Goal: Task Accomplishment & Management: Manage account settings

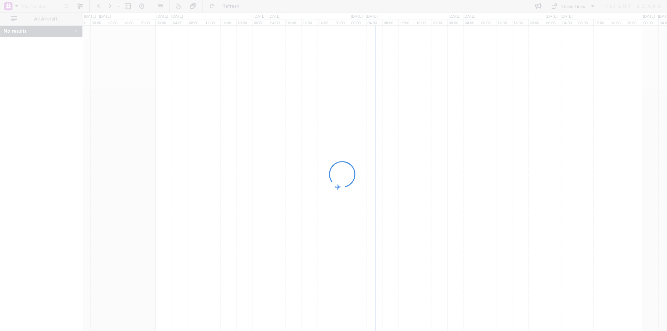
drag, startPoint x: 413, startPoint y: 86, endPoint x: 408, endPoint y: 89, distance: 5.6
click at [408, 89] on div at bounding box center [333, 165] width 667 height 331
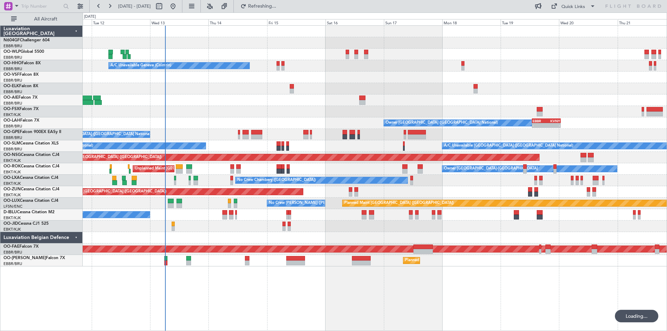
click at [190, 122] on div "Planned Maint [GEOGRAPHIC_DATA] ([GEOGRAPHIC_DATA]) A/C Unavailable Geneva (Coi…" at bounding box center [375, 146] width 584 height 241
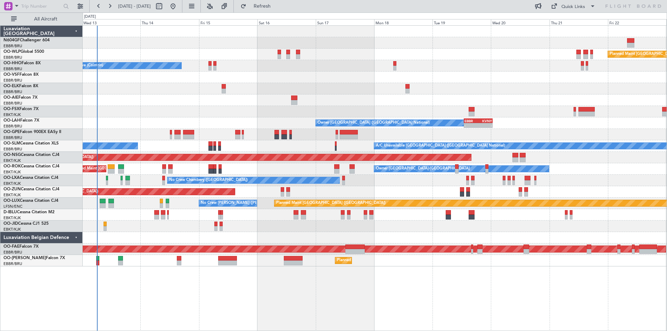
click at [332, 174] on div "Planned Maint [GEOGRAPHIC_DATA] ([GEOGRAPHIC_DATA]) A/C Unavailable Geneva (Coi…" at bounding box center [375, 146] width 584 height 241
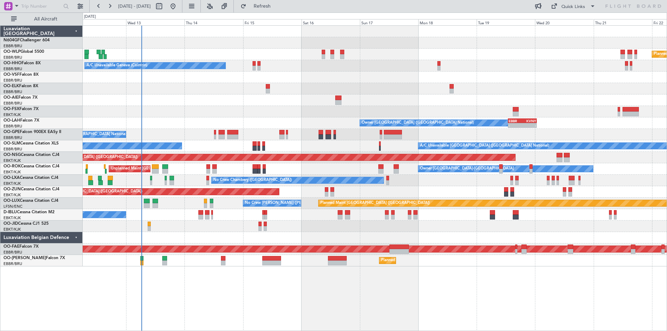
click at [244, 235] on div "Planned Maint [GEOGRAPHIC_DATA] ([GEOGRAPHIC_DATA]) A/C Unavailable Geneva (Coi…" at bounding box center [375, 146] width 584 height 241
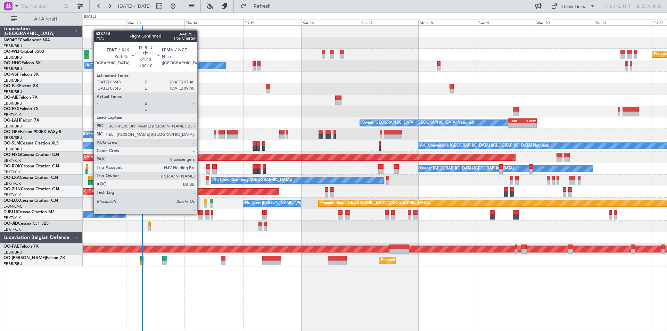
click at [200, 213] on div at bounding box center [200, 212] width 5 height 5
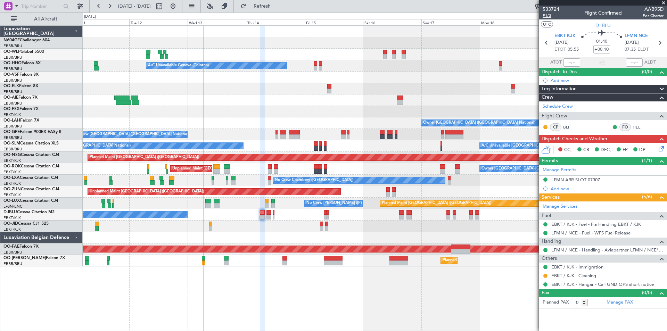
click at [556, 18] on span "P1/3" at bounding box center [550, 16] width 17 height 6
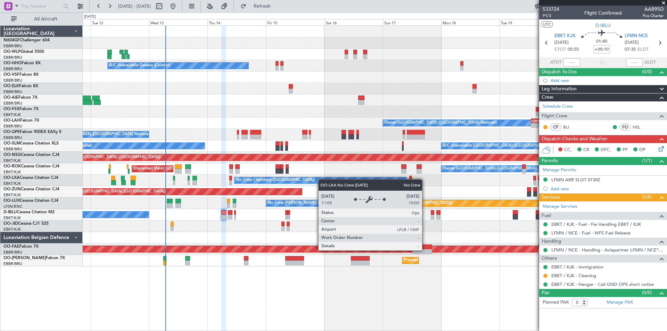
click at [198, 221] on div "Planned Maint Berlin (Brandenburg) A/C Unavailable Geneva (Cointrin) Owner Brus…" at bounding box center [375, 146] width 584 height 241
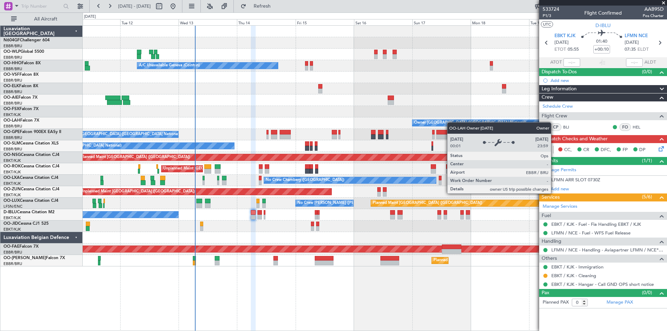
click at [446, 124] on div "Planned Maint Berlin (Brandenburg) A/C Unavailable Geneva (Cointrin) Owner Brus…" at bounding box center [375, 146] width 584 height 241
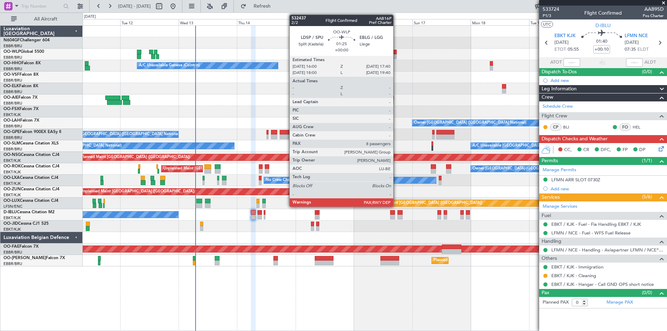
click at [396, 54] on div at bounding box center [394, 56] width 4 height 5
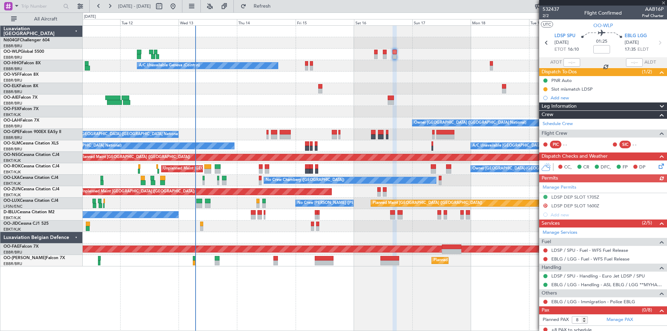
scroll to position [3, 0]
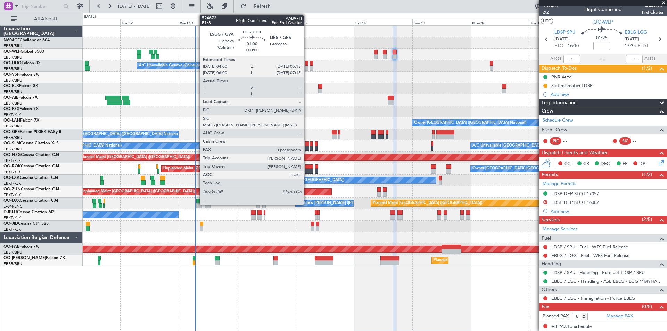
click at [307, 68] on div at bounding box center [306, 68] width 3 height 5
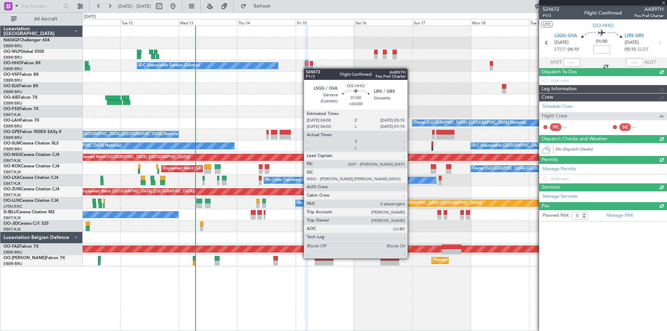
scroll to position [0, 0]
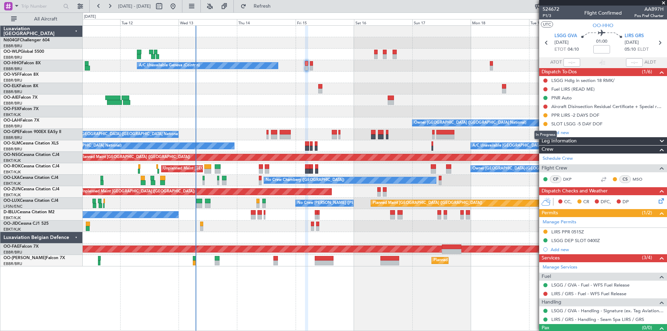
click at [544, 126] on mat-tooltip-component "In Progress" at bounding box center [545, 135] width 32 height 18
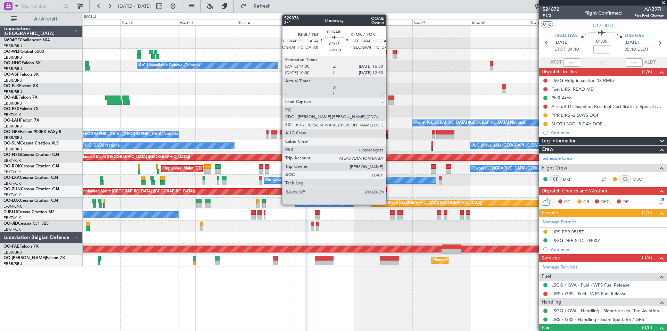
click at [389, 104] on div at bounding box center [390, 102] width 6 height 5
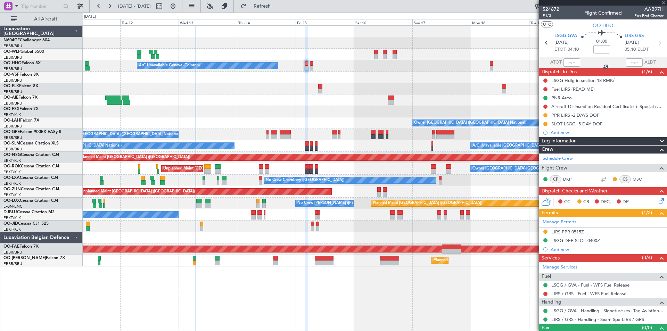
type input "6"
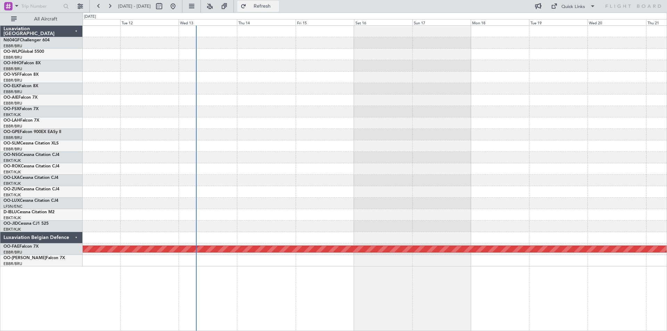
click at [277, 7] on span "Refresh" at bounding box center [262, 6] width 29 height 5
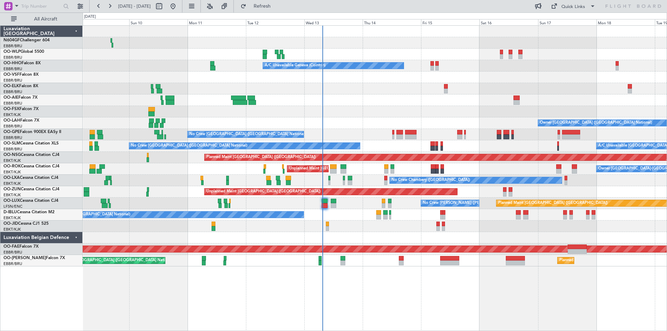
click at [460, 242] on div "Planned Maint Milan (Linate) A/C Unavailable Geneva (Cointrin) Planned Maint Ge…" at bounding box center [375, 146] width 584 height 241
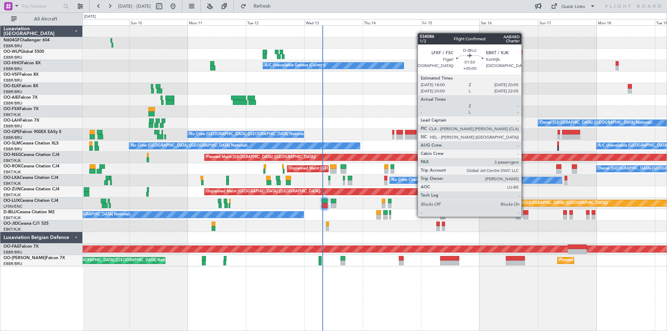
click at [524, 216] on div at bounding box center [525, 217] width 5 height 5
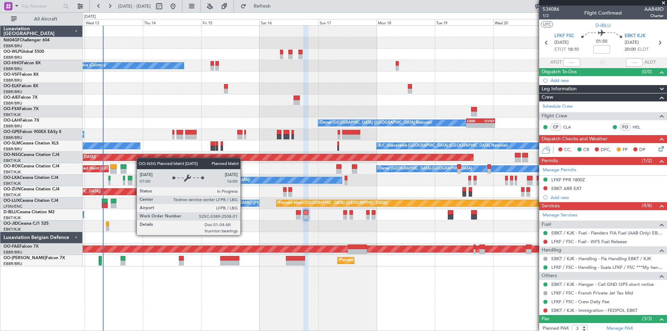
click at [132, 157] on div "Planned Maint Berlin (Brandenburg) A/C Unavailable Geneva (Cointrin) Owner Brus…" at bounding box center [375, 146] width 584 height 241
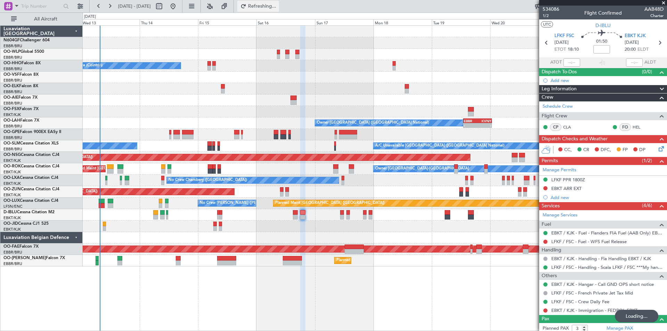
click at [279, 11] on button "Refreshing..." at bounding box center [258, 6] width 42 height 11
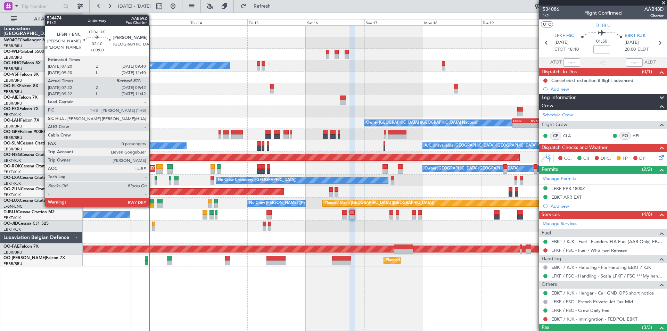
click at [152, 200] on div at bounding box center [151, 201] width 6 height 5
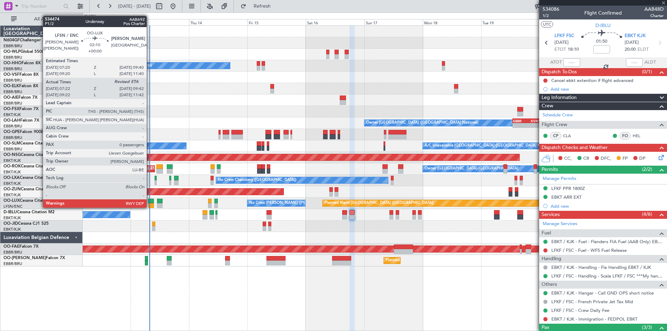
type input "07:27"
type input "0"
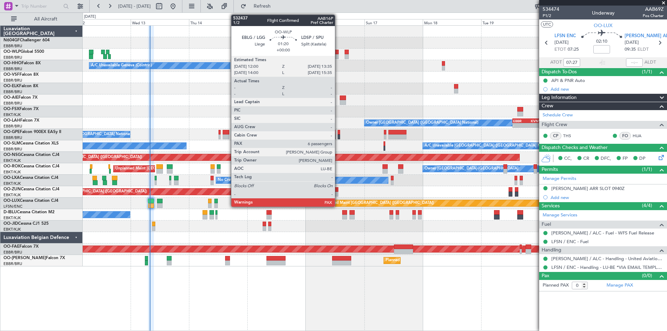
click at [338, 58] on div at bounding box center [336, 56] width 4 height 5
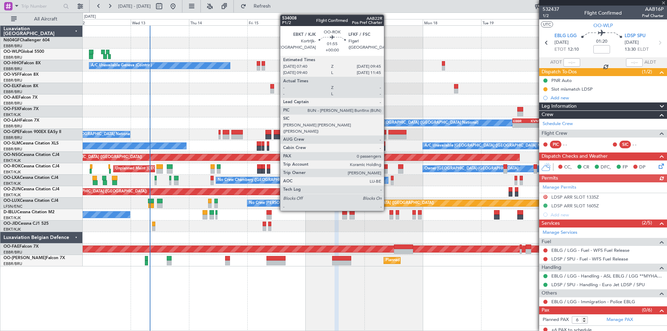
click at [387, 170] on div at bounding box center [384, 171] width 5 height 5
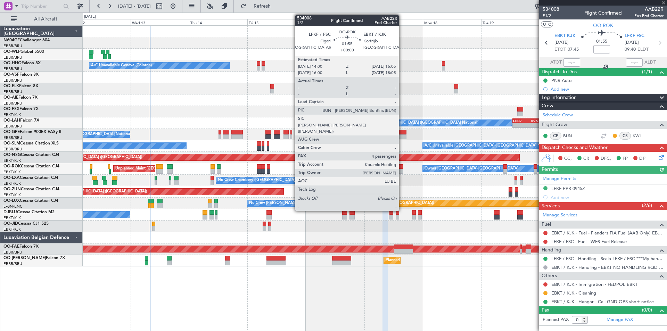
click at [402, 171] on div at bounding box center [400, 171] width 5 height 5
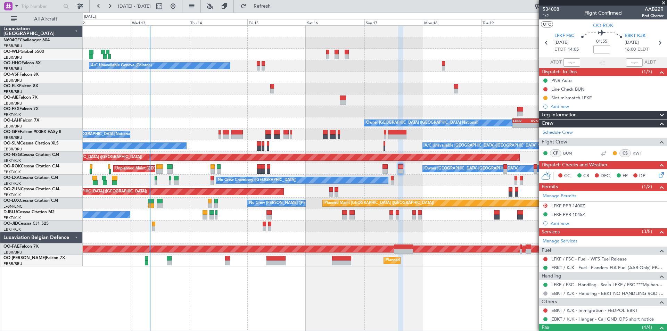
click at [156, 227] on div at bounding box center [375, 225] width 584 height 11
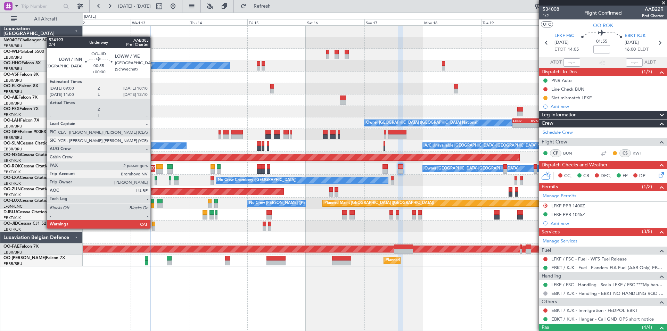
click at [153, 228] on div at bounding box center [153, 228] width 3 height 5
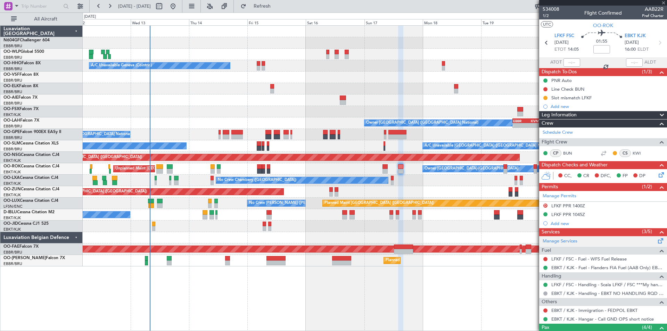
type input "2"
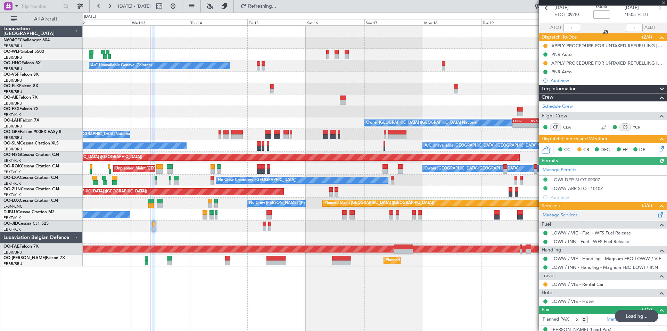
scroll to position [60, 0]
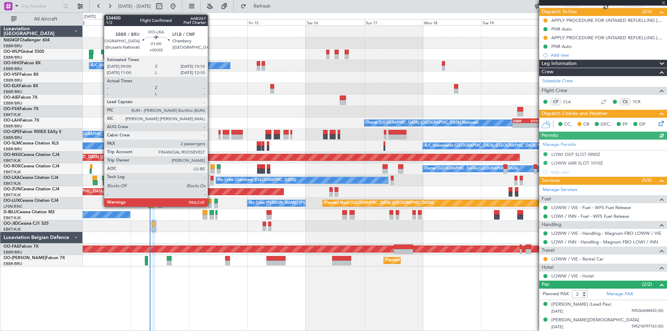
click at [211, 182] on div at bounding box center [211, 182] width 3 height 5
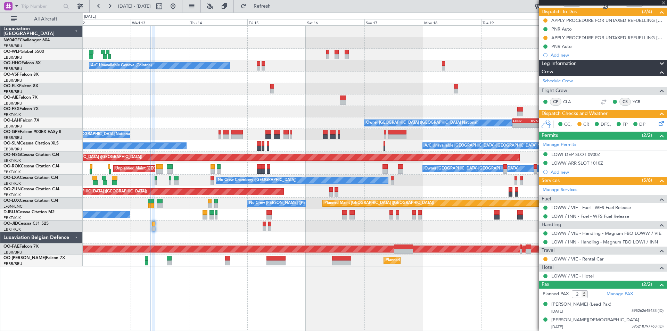
type input "+00:05"
type input "3"
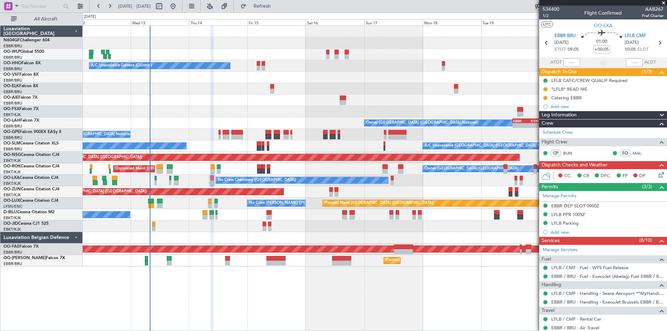
scroll to position [119, 0]
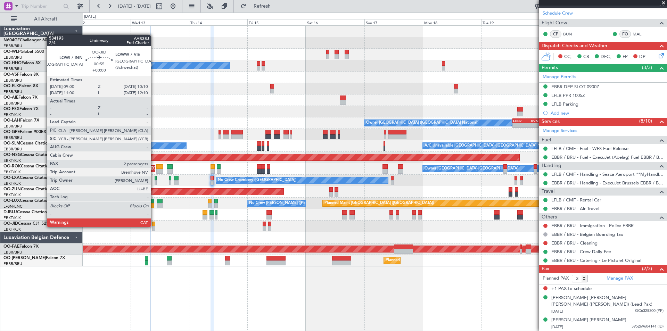
click at [153, 226] on div at bounding box center [153, 228] width 3 height 5
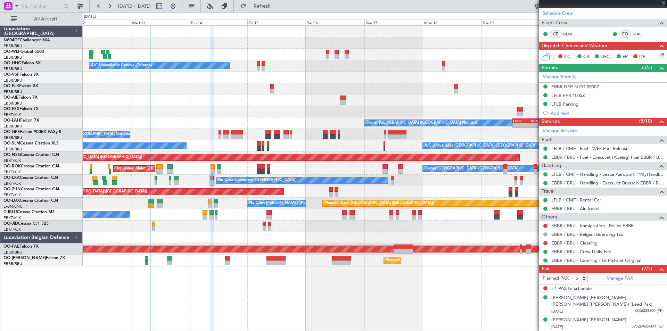
type input "2"
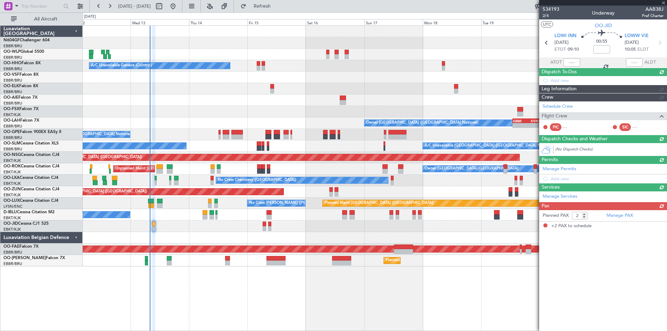
scroll to position [0, 0]
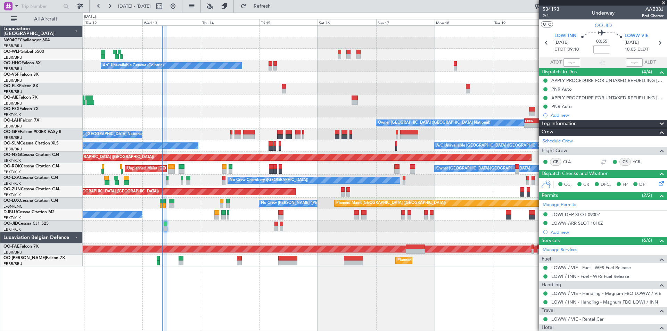
click at [145, 175] on div "Planned Maint Berlin (Brandenburg) A/C Unavailable Geneva (Cointrin) Owner Brus…" at bounding box center [375, 146] width 584 height 241
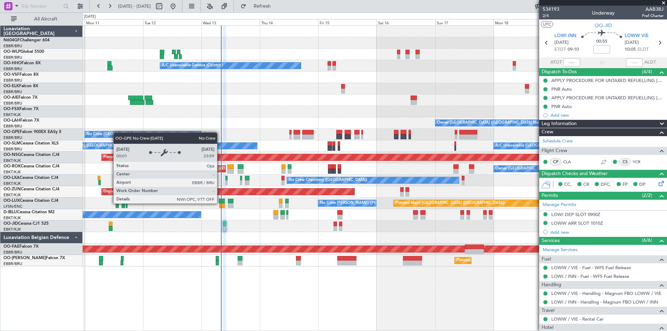
click at [153, 136] on div "No Crew [GEOGRAPHIC_DATA] ([GEOGRAPHIC_DATA] National)" at bounding box center [375, 134] width 584 height 11
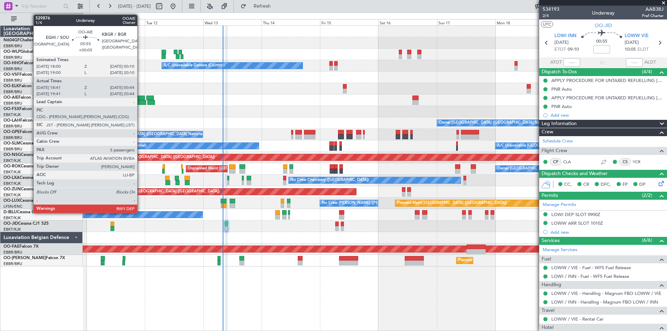
click at [140, 99] on div at bounding box center [137, 97] width 15 height 5
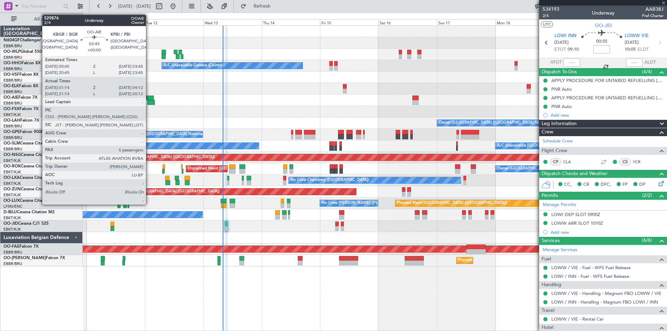
type input "+00:05"
type input "18:51"
type input "00:39"
type input "5"
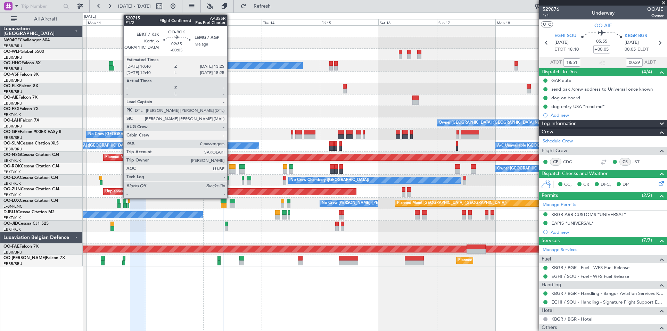
click at [230, 168] on div at bounding box center [232, 166] width 7 height 5
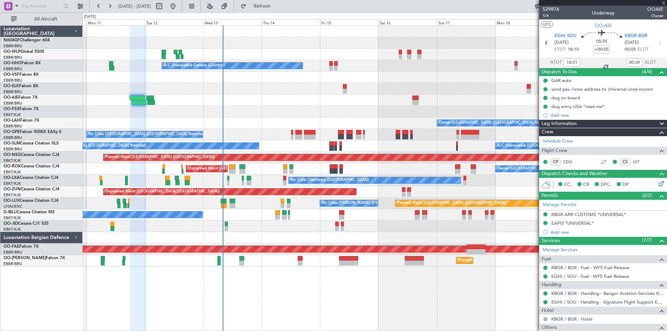
type input "-00:05"
type input "0"
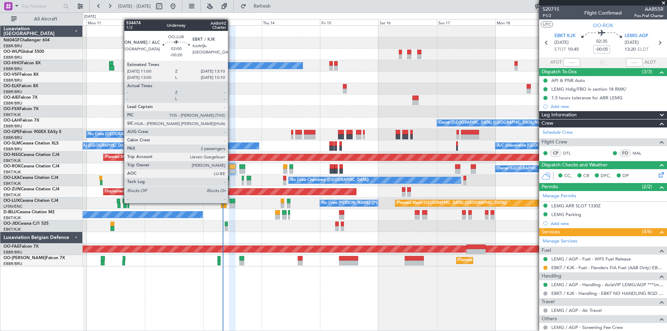
click at [231, 202] on div at bounding box center [233, 201] width 6 height 5
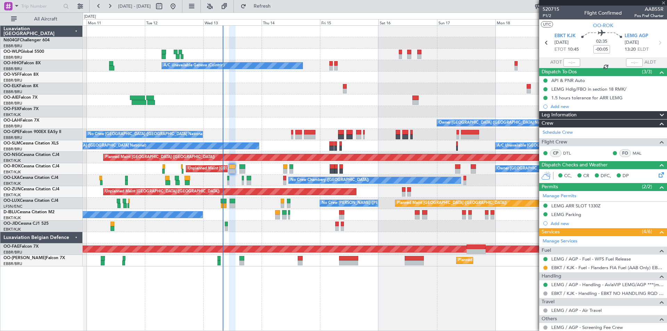
type input "-00:20"
type input "2"
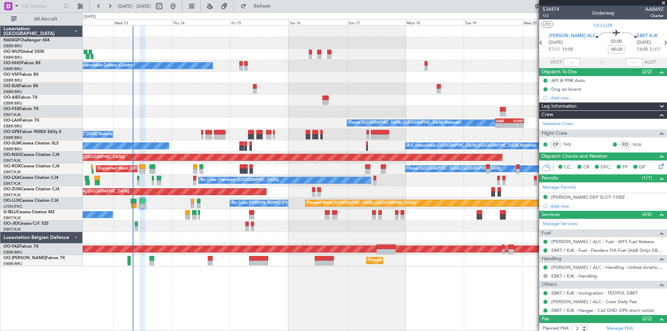
click at [216, 231] on div "Planned Maint Berlin (Brandenburg) A/C Unavailable Geneva (Cointrin) Owner Brus…" at bounding box center [375, 146] width 584 height 241
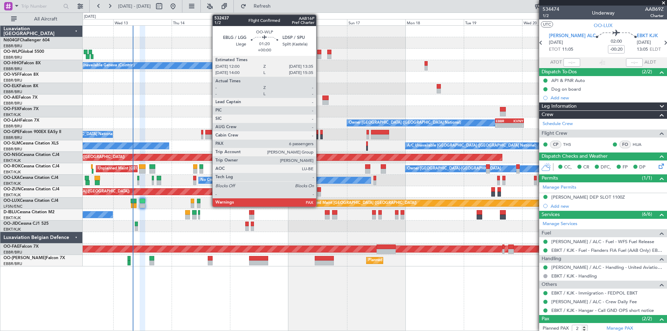
click at [319, 58] on div at bounding box center [319, 56] width 4 height 5
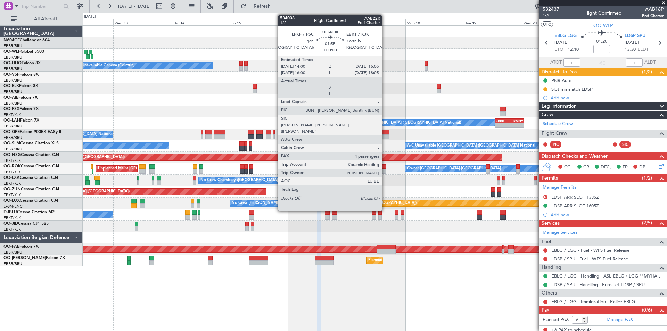
click at [385, 170] on div at bounding box center [383, 171] width 5 height 5
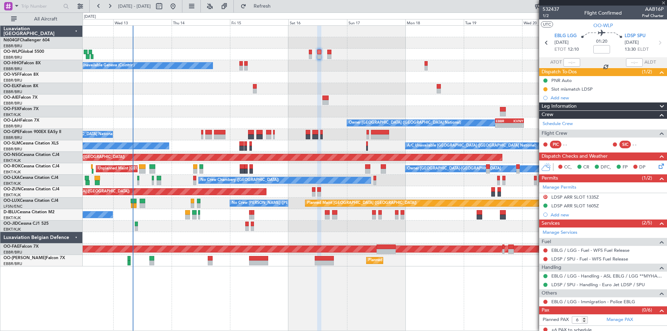
type input "4"
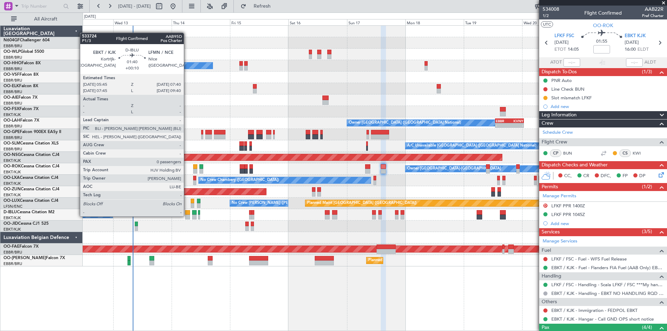
click at [187, 216] on div at bounding box center [187, 217] width 5 height 5
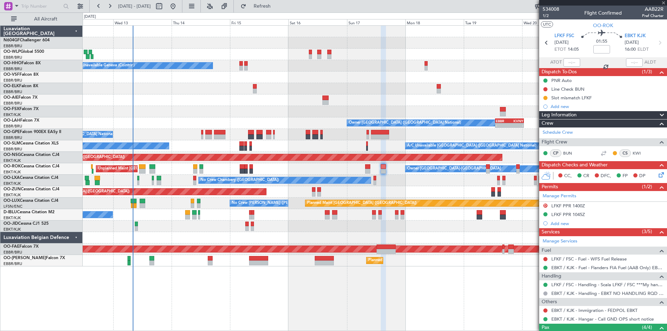
type input "+00:10"
type input "0"
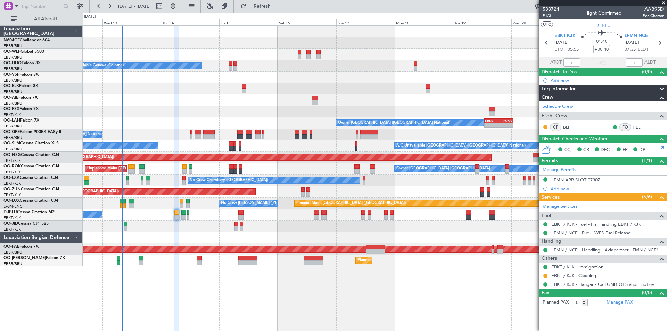
click at [303, 127] on div "Planned Maint Berlin (Brandenburg) A/C Unavailable Geneva (Cointrin) Owner Brus…" at bounding box center [375, 146] width 584 height 241
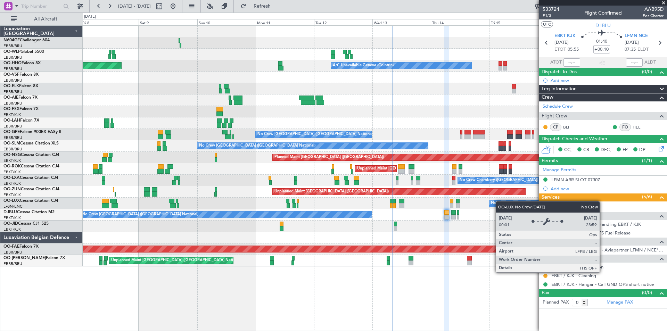
click at [499, 201] on div "Planned Maint Milan (Linate) A/C Unavailable Geneva (Cointrin) Planned Maint Ge…" at bounding box center [375, 146] width 584 height 241
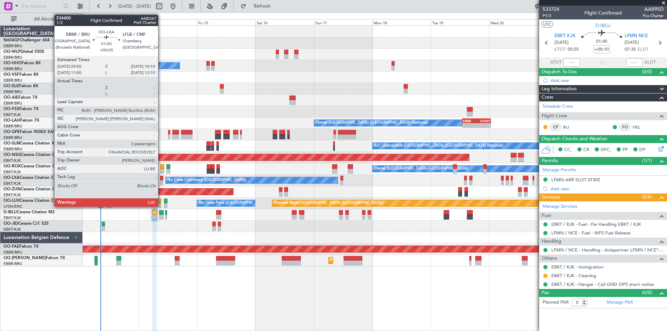
click at [161, 180] on div at bounding box center [161, 178] width 3 height 5
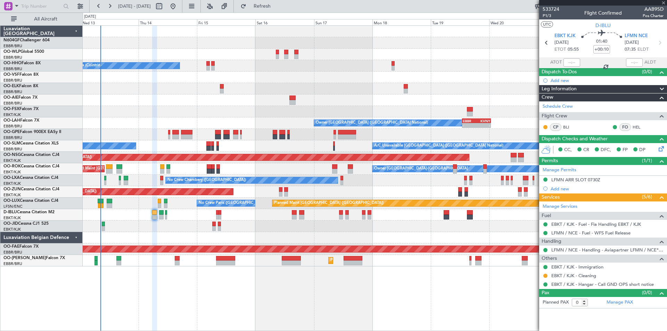
type input "+00:05"
type input "3"
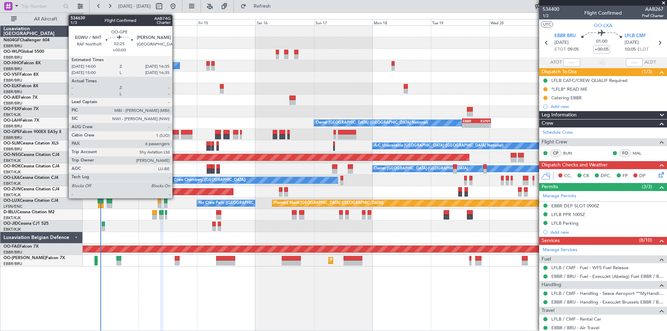
click at [175, 135] on div at bounding box center [175, 136] width 7 height 5
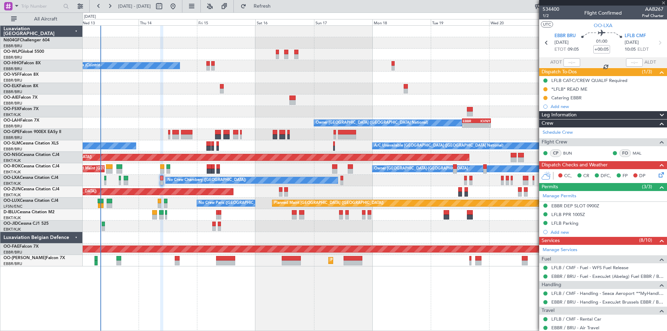
type input "6"
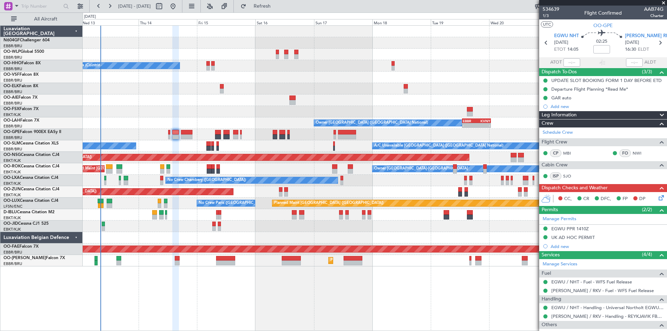
click at [666, 208] on fb-app "13 Aug 2025 - 23 Aug 2025 Refresh Quick Links All Aircraft Planned Maint Berlin…" at bounding box center [333, 168] width 667 height 326
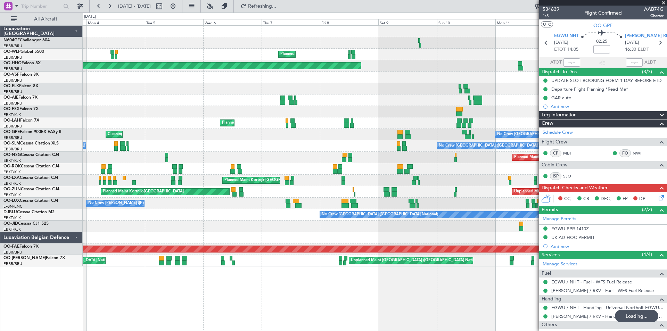
click at [666, 234] on fb-app "03 Aug 2025 - 13 Aug 2025 Refreshing... Quick Links All Aircraft Planned Maint …" at bounding box center [333, 168] width 667 height 326
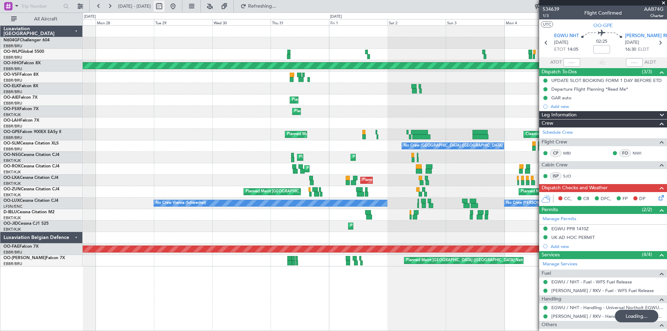
click at [165, 4] on button at bounding box center [158, 6] width 11 height 11
select select "7"
select select "2025"
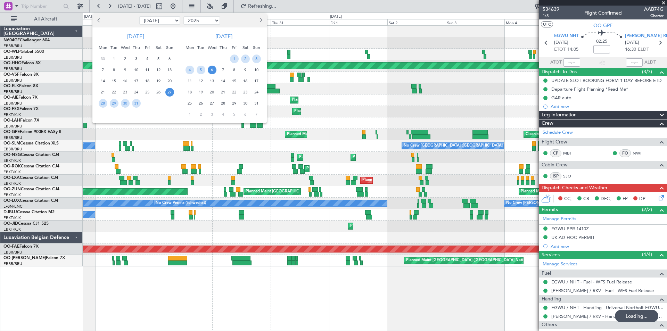
click at [99, 20] on span "Previous month" at bounding box center [99, 20] width 4 height 4
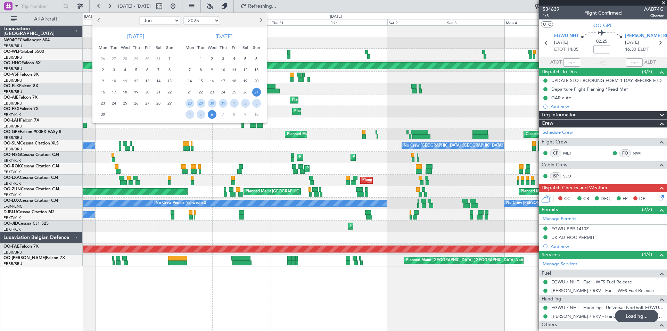
click at [99, 20] on span "Previous month" at bounding box center [99, 20] width 4 height 4
select select "5"
click at [123, 94] on span "21" at bounding box center [125, 92] width 9 height 9
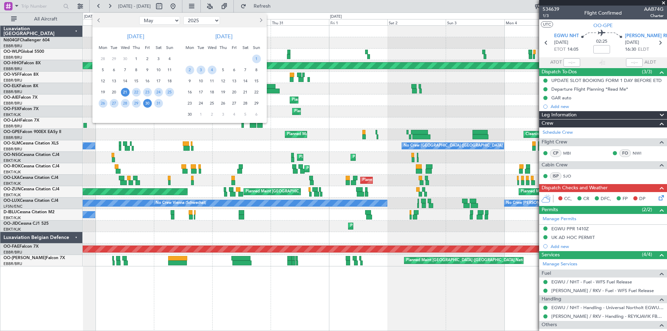
click at [146, 102] on span "30" at bounding box center [147, 103] width 9 height 9
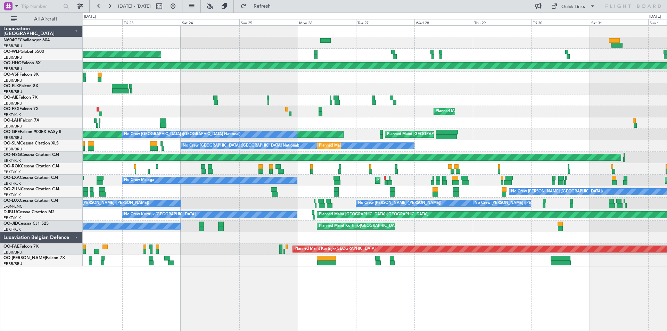
click at [379, 191] on div "Planned Maint Milan (Linate) Planned Maint Geneva (Cointrin) AOG Maint London (…" at bounding box center [375, 146] width 584 height 241
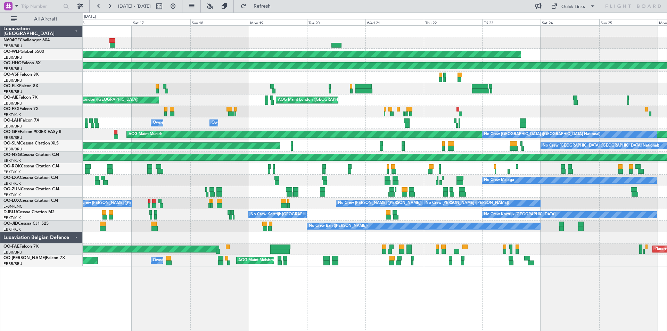
click at [404, 191] on div "Planned Maint Milan (Linate) Planned Maint Geneva (Cointrin) AOG Maint London (…" at bounding box center [375, 146] width 584 height 241
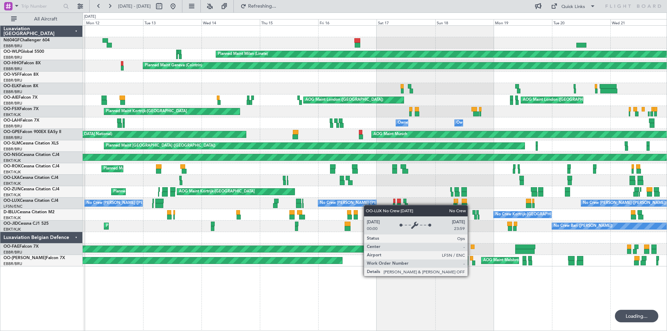
click at [367, 205] on div "Planned Maint Milan (Linate) Planned Maint Geneva (Cointrin) AOG Maint London (…" at bounding box center [375, 146] width 584 height 241
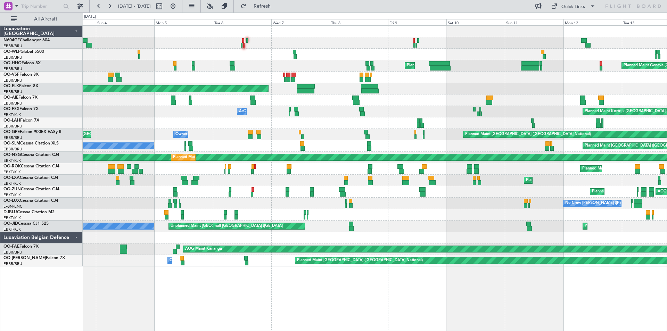
click at [441, 199] on div "Planned Maint Milan (Linate) Planned Maint Geneva ([GEOGRAPHIC_DATA]) Planned M…" at bounding box center [375, 146] width 584 height 241
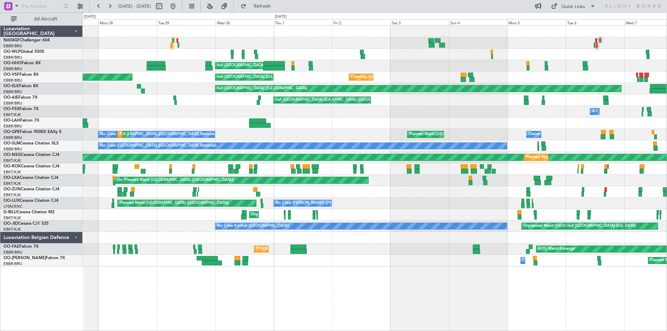
click at [414, 205] on div "null [GEOGRAPHIC_DATA] ([GEOGRAPHIC_DATA]) Planned Maint Geneva ([GEOGRAPHIC_DA…" at bounding box center [375, 146] width 584 height 241
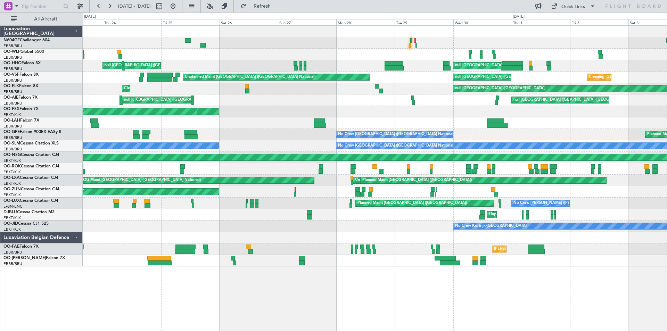
click at [358, 196] on div "null [GEOGRAPHIC_DATA]-[GEOGRAPHIC_DATA] Planned Maint [GEOGRAPHIC_DATA]-[GEOGR…" at bounding box center [375, 191] width 584 height 11
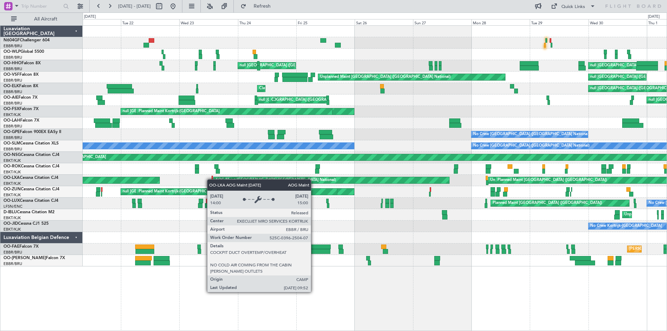
click at [228, 182] on div "null [GEOGRAPHIC_DATA] ([GEOGRAPHIC_DATA]) null [GEOGRAPHIC_DATA] ([GEOGRAPHIC_…" at bounding box center [375, 146] width 584 height 241
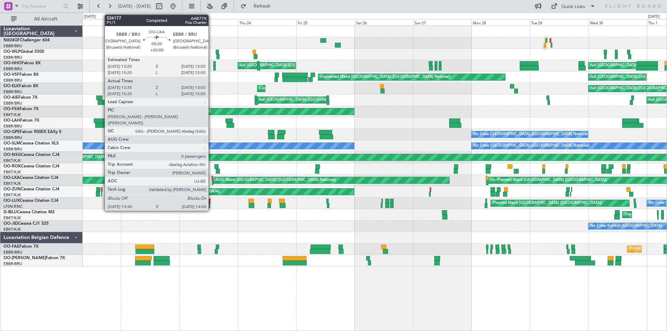
click at [211, 180] on div at bounding box center [211, 178] width 1 height 5
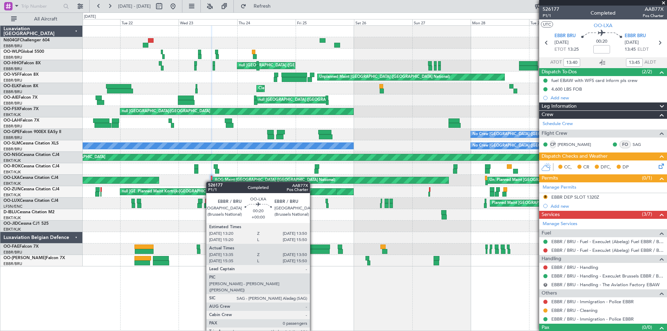
click at [211, 185] on div at bounding box center [211, 182] width 1 height 5
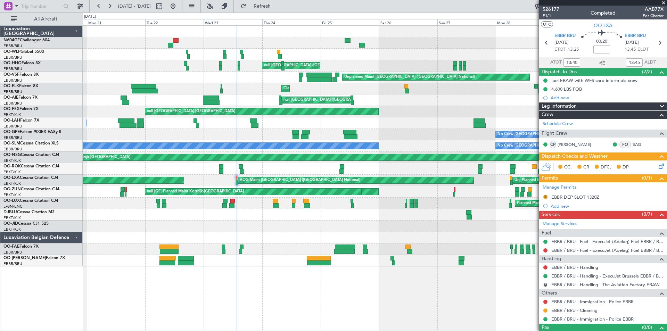
click at [302, 185] on div "Unplanned Maint [GEOGRAPHIC_DATA] ([GEOGRAPHIC_DATA]) Planned Maint [GEOGRAPHIC…" at bounding box center [375, 180] width 584 height 11
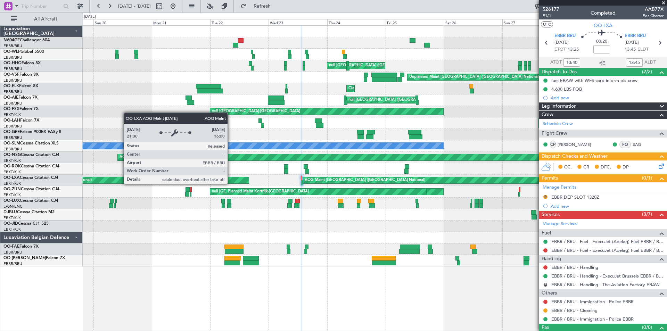
click at [336, 189] on div "null [GEOGRAPHIC_DATA] (Linate) Planned Maint Milan ([GEOGRAPHIC_DATA]) null [G…" at bounding box center [375, 146] width 584 height 241
